Goal: Task Accomplishment & Management: Manage account settings

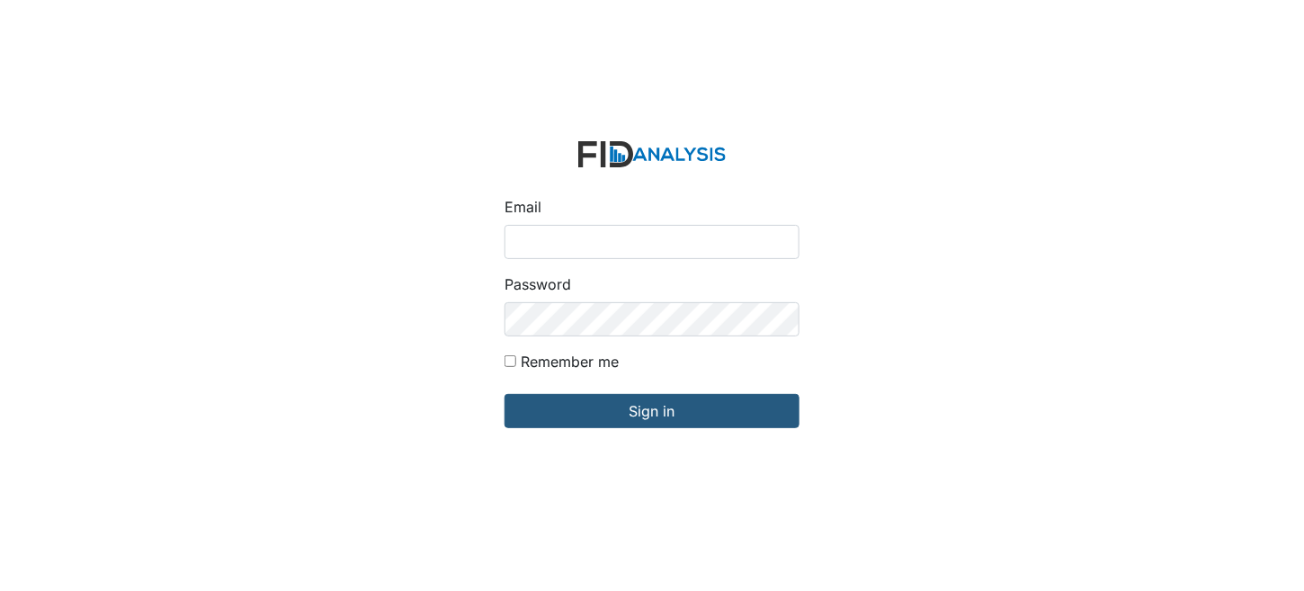
drag, startPoint x: 1040, startPoint y: 369, endPoint x: 1032, endPoint y: 374, distance: 9.7
click at [1040, 369] on div "Email Password Remember me Sign in" at bounding box center [652, 295] width 1304 height 591
click at [584, 246] on input "Email" at bounding box center [652, 242] width 295 height 34
type input "[EMAIL_ADDRESS][DOMAIN_NAME]"
click at [718, 393] on form "Email tbowser@lifeincorporated.com Password Remember me Sign in" at bounding box center [652, 295] width 324 height 337
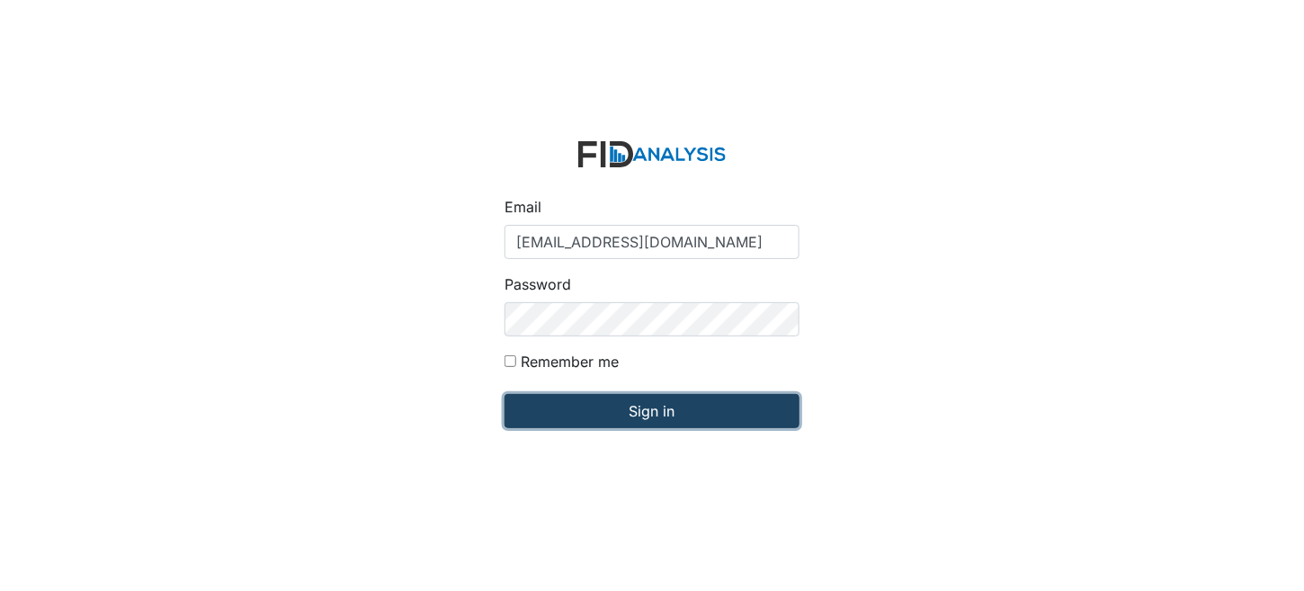
click at [718, 407] on input "Sign in" at bounding box center [652, 411] width 295 height 34
